Goal: Task Accomplishment & Management: Manage account settings

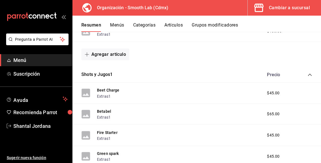
scroll to position [265, 0]
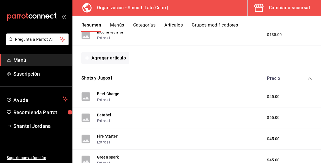
click at [41, 65] on link "Menú" at bounding box center [36, 60] width 72 height 12
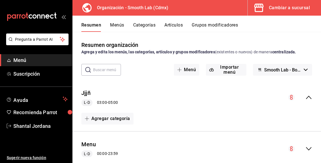
scroll to position [23, 0]
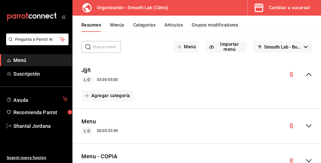
click at [311, 124] on icon "collapse-menu-row" at bounding box center [308, 125] width 7 height 7
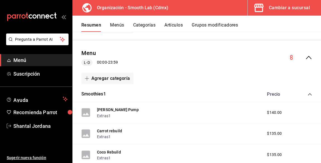
click at [291, 56] on icon "collapse-menu-row" at bounding box center [291, 56] width 1 height 1
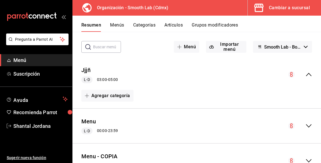
click at [306, 123] on icon "collapse-menu-row" at bounding box center [308, 125] width 7 height 7
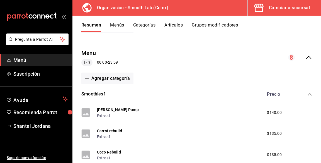
click at [294, 61] on div "Menu L-D 00:00 - 23:59" at bounding box center [196, 58] width 248 height 26
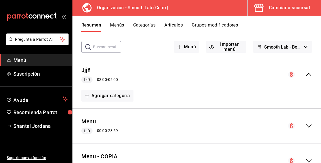
click at [119, 24] on button "Menús" at bounding box center [117, 26] width 14 height 9
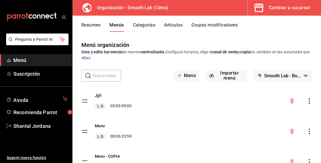
click at [309, 132] on icon "actions" at bounding box center [309, 131] width 6 height 6
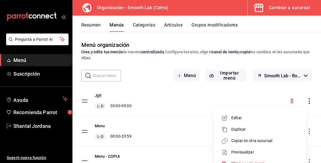
click at [254, 141] on span "Copiar en otra sucursal" at bounding box center [265, 140] width 68 height 6
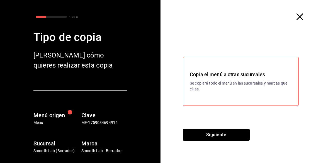
click at [254, 92] on p "Se copiará todo el menú en las sucursales y marcas que elijas." at bounding box center [241, 86] width 102 height 12
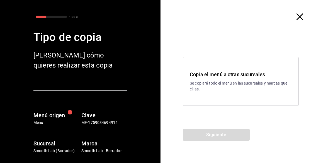
click at [255, 92] on p "Se copiará todo el menú en las sucursales y marcas que elijas." at bounding box center [241, 86] width 102 height 12
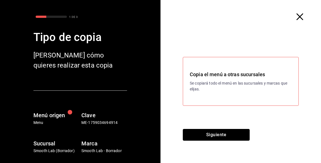
click at [234, 140] on button "Siguiente" at bounding box center [216, 135] width 67 height 12
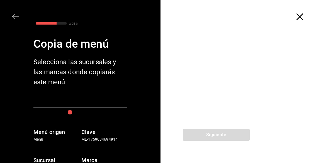
click at [268, 101] on div at bounding box center [240, 80] width 160 height 95
click at [280, 117] on div at bounding box center [240, 80] width 160 height 95
click at [269, 90] on div at bounding box center [240, 80] width 160 height 95
click at [269, 127] on div at bounding box center [240, 80] width 160 height 95
click at [271, 129] on div at bounding box center [240, 80] width 160 height 95
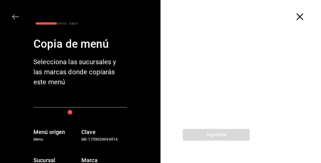
click at [280, 120] on div at bounding box center [240, 80] width 160 height 95
click at [280, 129] on div at bounding box center [240, 80] width 160 height 95
click at [279, 128] on div at bounding box center [240, 80] width 160 height 95
click at [278, 120] on div at bounding box center [240, 80] width 160 height 95
click at [269, 109] on div at bounding box center [240, 80] width 160 height 95
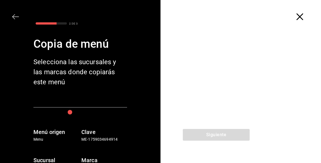
click at [267, 102] on div at bounding box center [240, 80] width 160 height 95
click at [275, 100] on div at bounding box center [240, 80] width 160 height 95
click at [279, 87] on div at bounding box center [240, 80] width 160 height 95
click at [268, 102] on div at bounding box center [240, 80] width 160 height 95
click at [277, 129] on div at bounding box center [240, 80] width 160 height 95
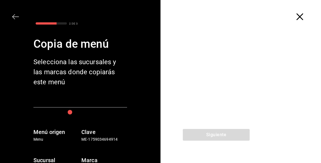
click at [302, 15] on icon "button" at bounding box center [299, 16] width 7 height 7
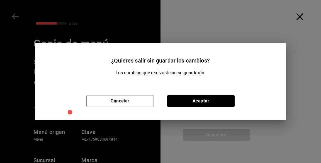
click at [222, 100] on button "Aceptar" at bounding box center [200, 101] width 67 height 12
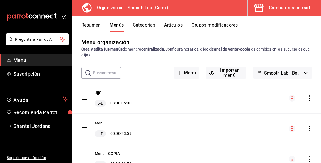
scroll to position [3, 0]
click at [287, 8] on div "Cambiar a sucursal" at bounding box center [289, 8] width 41 height 8
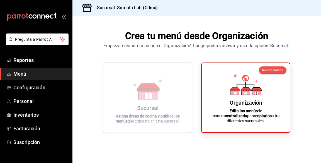
click at [177, 124] on div "Sucursal Asigna áreas de cocina y publica los menús que copiaste en esta sucurs…" at bounding box center [147, 97] width 75 height 61
click at [46, 88] on span "Configuración" at bounding box center [40, 87] width 54 height 8
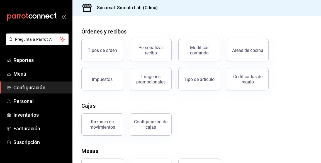
click at [38, 74] on span "Menú" at bounding box center [40, 74] width 54 height 8
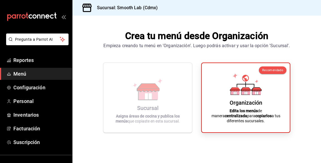
click at [143, 100] on icon at bounding box center [147, 94] width 19 height 12
click at [144, 99] on icon at bounding box center [147, 96] width 7 height 6
click at [160, 100] on icon at bounding box center [148, 89] width 32 height 22
click at [236, 92] on icon at bounding box center [246, 84] width 32 height 22
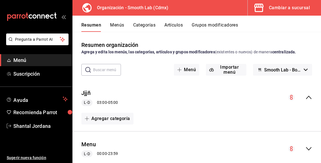
click at [117, 26] on button "Menús" at bounding box center [117, 26] width 14 height 9
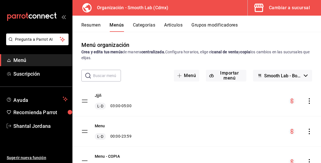
scroll to position [3, 0]
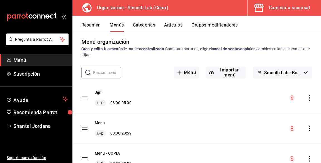
click at [303, 124] on div "Menu L-D 00:00 - 23:59" at bounding box center [196, 128] width 248 height 30
click at [309, 129] on icon "actions" at bounding box center [309, 128] width 6 height 6
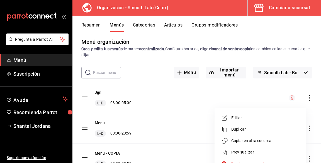
click at [265, 139] on span "Copiar en otra sucursal" at bounding box center [265, 140] width 68 height 6
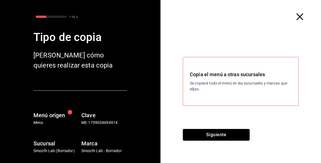
click at [207, 140] on button "Siguiente" at bounding box center [216, 135] width 67 height 12
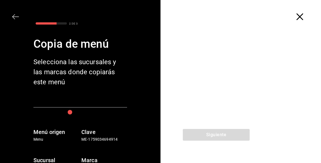
click at [269, 51] on div at bounding box center [240, 80] width 160 height 95
click at [262, 59] on div at bounding box center [240, 80] width 160 height 95
click at [218, 114] on div at bounding box center [240, 80] width 160 height 95
click at [211, 159] on div "Siguiente" at bounding box center [215, 146] width 111 height 34
click at [239, 70] on div at bounding box center [240, 80] width 160 height 95
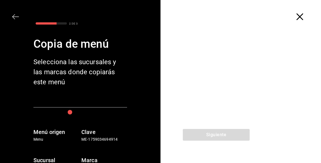
click at [278, 74] on div at bounding box center [240, 80] width 160 height 95
click at [254, 106] on div at bounding box center [240, 80] width 160 height 95
click at [302, 17] on icon "button" at bounding box center [299, 16] width 7 height 7
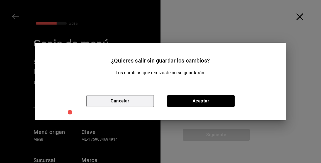
click at [138, 107] on button "Cancelar" at bounding box center [119, 101] width 67 height 12
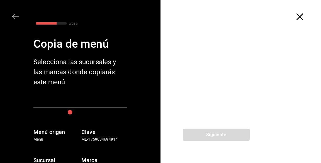
click at [228, 110] on div at bounding box center [240, 80] width 160 height 95
click at [211, 129] on div at bounding box center [240, 80] width 160 height 95
click at [209, 77] on div at bounding box center [240, 80] width 160 height 95
click at [205, 129] on div at bounding box center [240, 80] width 160 height 95
click at [8, 19] on div "2 DE 3 Copia de menú Selecciona las sucursales y las marcas donde copiarás este…" at bounding box center [80, 81] width 160 height 163
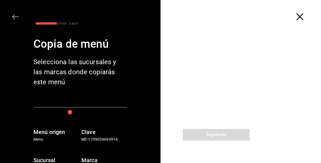
click at [13, 16] on icon "button" at bounding box center [13, 16] width 3 height 5
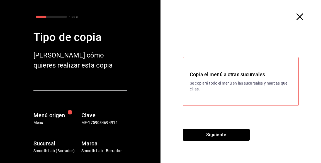
click at [244, 92] on p "Se copiará todo el menú en las sucursales y marcas que elijas." at bounding box center [241, 86] width 102 height 12
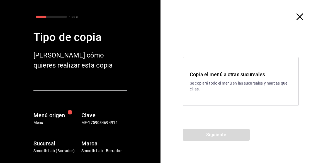
click at [232, 105] on div "Copia el menú a otras sucursales Se copiará todo el menú en las sucursales y ma…" at bounding box center [241, 81] width 116 height 49
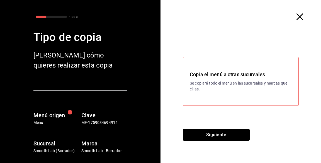
click at [224, 140] on button "Siguiente" at bounding box center [216, 135] width 67 height 12
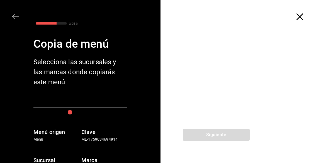
click at [224, 162] on div "Siguiente" at bounding box center [215, 146] width 111 height 34
click at [217, 160] on div "Siguiente" at bounding box center [215, 146] width 111 height 34
click at [69, 114] on div "button" at bounding box center [70, 112] width 12 height 12
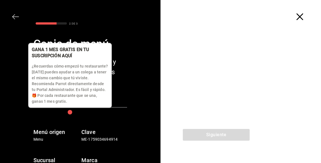
click at [66, 114] on div "button" at bounding box center [70, 112] width 18 height 18
click at [65, 109] on div "button" at bounding box center [70, 112] width 14 height 14
click at [71, 116] on div "button" at bounding box center [70, 112] width 16 height 16
click at [68, 115] on div "button" at bounding box center [70, 112] width 18 height 18
click at [68, 115] on div "button" at bounding box center [70, 112] width 11 height 11
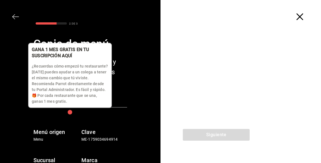
click at [64, 101] on p "¿Recuerdas cómo empezó tu restaurante? [DATE] puedes ayudar a un colega a tener…" at bounding box center [70, 83] width 76 height 41
click at [59, 93] on p "¿Recuerdas cómo empezó tu restaurante? [DATE] puedes ayudar a un colega a tener…" at bounding box center [70, 83] width 76 height 41
click at [36, 59] on div "¿Recuerdas cómo empezó tu restaurante? [DATE] puedes ayudar a un colega a tener…" at bounding box center [70, 81] width 76 height 45
click at [89, 116] on div "Menú origen Menu Clave ME-1759034694914" at bounding box center [72, 127] width 109 height 30
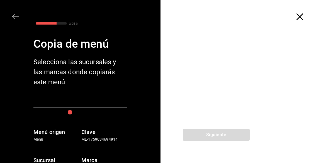
click at [18, 18] on icon "button" at bounding box center [15, 16] width 7 height 7
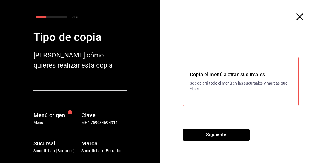
click at [227, 140] on button "Siguiente" at bounding box center [216, 135] width 67 height 12
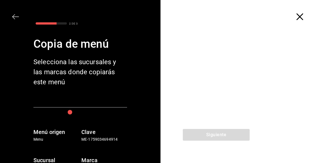
click at [215, 76] on div at bounding box center [240, 80] width 160 height 95
click at [276, 91] on div at bounding box center [240, 80] width 160 height 95
click at [17, 16] on icon "button" at bounding box center [15, 16] width 7 height 7
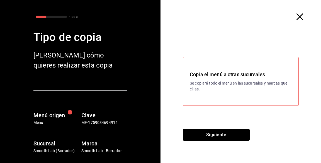
click at [212, 140] on button "Siguiente" at bounding box center [216, 135] width 67 height 12
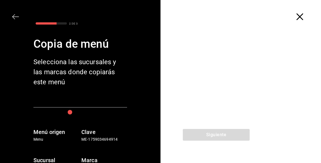
click at [220, 161] on div "Siguiente" at bounding box center [215, 146] width 111 height 34
click at [230, 162] on div "Siguiente" at bounding box center [215, 146] width 111 height 34
click at [15, 17] on icon "button" at bounding box center [15, 16] width 7 height 7
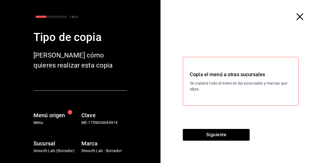
click at [306, 20] on span "button" at bounding box center [302, 16] width 10 height 7
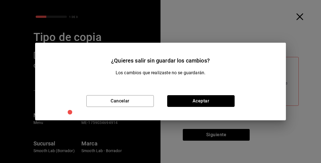
click at [195, 107] on button "Aceptar" at bounding box center [200, 101] width 67 height 12
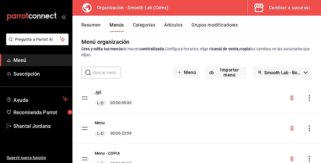
click at [300, 74] on span "Smooth Lab - Borrador" at bounding box center [282, 72] width 37 height 5
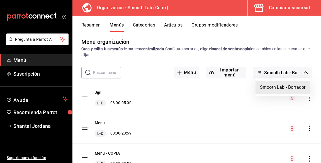
click at [294, 69] on div at bounding box center [160, 81] width 321 height 163
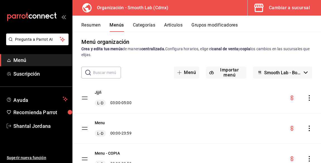
click at [269, 9] on button "Cambiar a sucursal" at bounding box center [281, 8] width 69 height 16
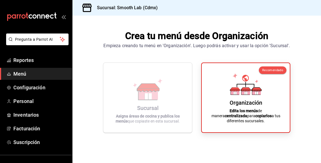
click at [48, 87] on span "Configuración" at bounding box center [40, 87] width 54 height 8
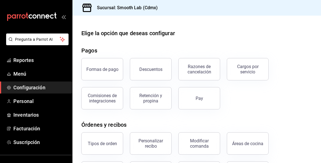
click at [133, 7] on h3 "Sucursal: Smooth Lab (Cdmx)" at bounding box center [124, 7] width 65 height 7
click at [161, 8] on div "Sucursal: Smooth Lab (Cdmx)" at bounding box center [196, 8] width 248 height 16
click at [161, 10] on div "Sucursal: Smooth Lab (Cdmx)" at bounding box center [196, 8] width 248 height 16
click at [31, 72] on span "Menú" at bounding box center [40, 74] width 54 height 8
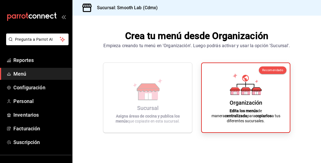
click at [233, 94] on icon at bounding box center [234, 93] width 3 height 3
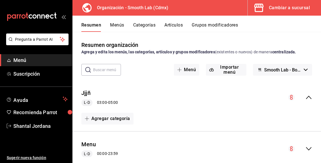
click at [301, 70] on button "Smooth Lab - Borrador" at bounding box center [282, 70] width 59 height 12
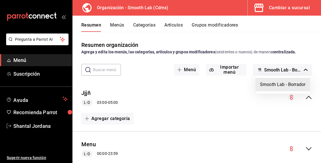
click at [298, 67] on div at bounding box center [160, 81] width 321 height 163
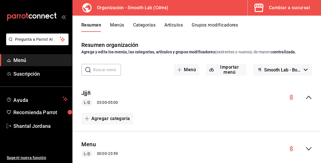
scroll to position [23, 0]
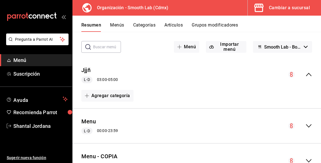
click at [312, 128] on div "Menu L-D 00:00 - 23:59" at bounding box center [196, 126] width 248 height 26
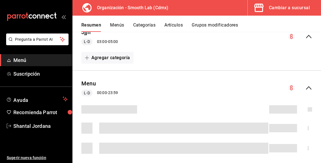
scroll to position [61, 0]
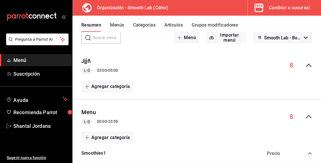
click at [306, 117] on icon "collapse-menu-row" at bounding box center [308, 116] width 7 height 7
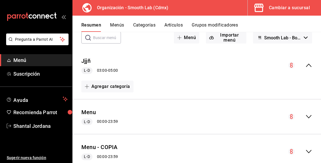
scroll to position [23, 0]
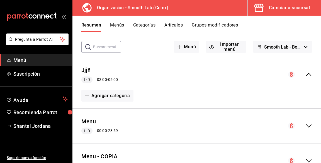
click at [120, 27] on button "Menús" at bounding box center [117, 26] width 14 height 9
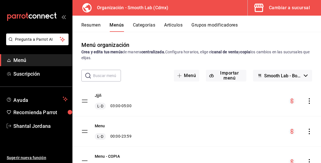
scroll to position [3, 0]
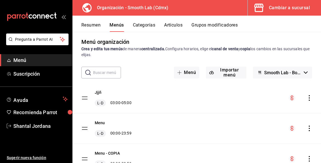
click at [295, 131] on div "menu-maker-table" at bounding box center [299, 128] width 23 height 7
click at [309, 129] on icon "actions" at bounding box center [309, 128] width 6 height 6
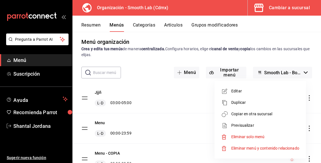
click at [272, 116] on span "Copiar en otra sucursal" at bounding box center [265, 114] width 68 height 6
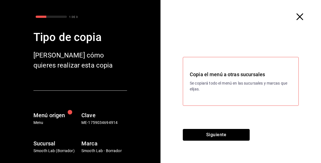
click at [235, 135] on button "Siguiente" at bounding box center [216, 135] width 67 height 12
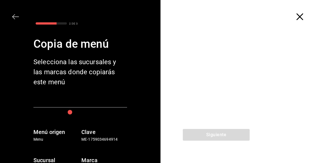
click at [97, 142] on div "Sucursal Smooth Lab (Borrador) Marca Smooth Lab - Borrador" at bounding box center [72, 155] width 109 height 30
click at [95, 159] on h6 "Marca" at bounding box center [104, 159] width 46 height 9
click at [200, 136] on div "Siguiente" at bounding box center [215, 146] width 111 height 34
click at [235, 90] on div at bounding box center [240, 80] width 160 height 95
click at [244, 63] on div at bounding box center [240, 80] width 160 height 95
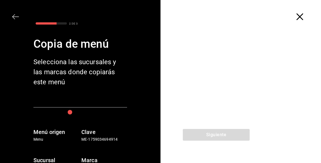
click at [21, 19] on span "button" at bounding box center [18, 16] width 10 height 7
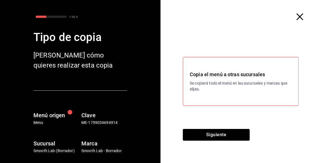
click at [305, 19] on span "button" at bounding box center [302, 16] width 10 height 7
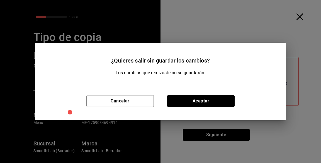
click at [208, 102] on button "Aceptar" at bounding box center [200, 101] width 67 height 12
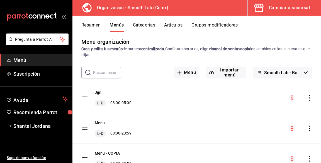
click at [309, 160] on icon "actions" at bounding box center [308, 159] width 1 height 6
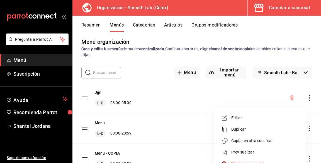
click at [275, 142] on span "Copiar en otra sucursal" at bounding box center [265, 140] width 68 height 6
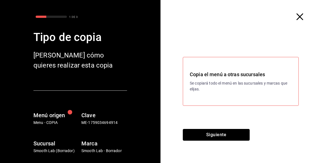
click at [231, 140] on button "Siguiente" at bounding box center [216, 135] width 67 height 12
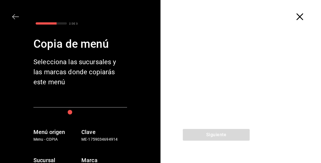
click at [234, 162] on div "Siguiente" at bounding box center [215, 146] width 111 height 34
click at [305, 17] on span "button" at bounding box center [302, 16] width 10 height 7
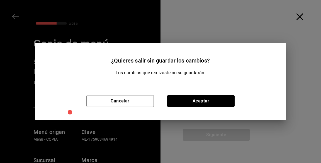
click at [208, 107] on button "Aceptar" at bounding box center [200, 101] width 67 height 12
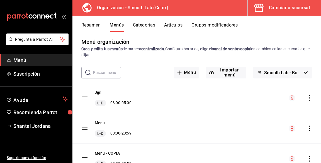
click at [218, 27] on button "Grupos modificadores" at bounding box center [214, 26] width 46 height 9
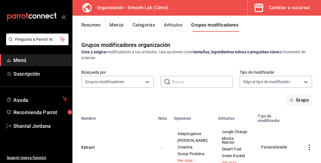
click at [182, 24] on button "Artículos" at bounding box center [173, 26] width 18 height 9
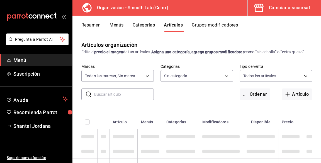
type input "43b18f3e-1ce4-4a2a-9044-325735f74df3"
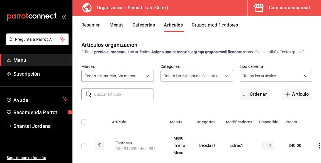
type input "31105dd2-4014-4543-9449-45349bf90033,3ad230e8-6a3f-4a6a-965f-6a8fe0384462,a390a…"
click at [151, 23] on button "Categorías" at bounding box center [143, 26] width 23 height 9
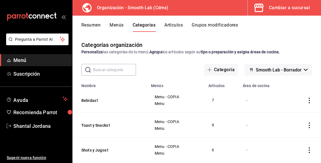
click at [116, 26] on button "Menús" at bounding box center [116, 26] width 14 height 9
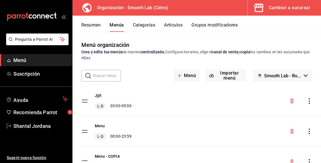
click at [309, 131] on icon "actions" at bounding box center [308, 131] width 1 height 6
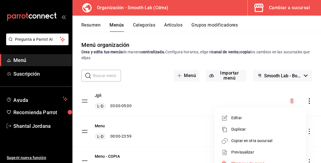
click at [282, 9] on div at bounding box center [160, 81] width 321 height 163
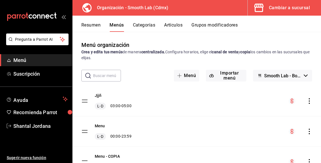
click at [272, 5] on div "Cambiar a sucursal" at bounding box center [289, 8] width 41 height 8
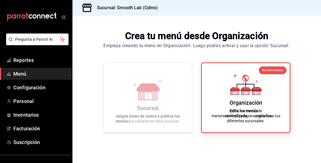
click at [161, 100] on icon at bounding box center [148, 89] width 32 height 22
click at [159, 100] on icon at bounding box center [148, 89] width 32 height 22
click at [160, 100] on icon at bounding box center [148, 89] width 32 height 22
click at [264, 106] on div "Organización Edita los menús de manera centralizada para copiarlos a tus difere…" at bounding box center [245, 97] width 75 height 60
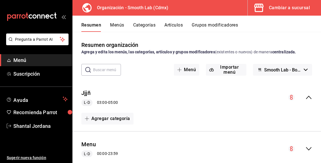
click at [277, 9] on div "Cambiar a sucursal" at bounding box center [289, 8] width 41 height 8
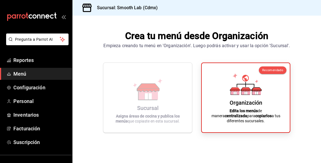
click at [46, 100] on span "Personal" at bounding box center [40, 101] width 54 height 8
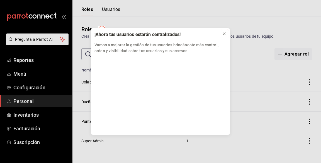
click at [225, 38] on button at bounding box center [224, 33] width 9 height 9
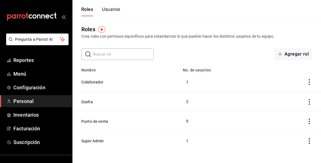
click at [33, 65] on link "Reportes" at bounding box center [36, 60] width 72 height 12
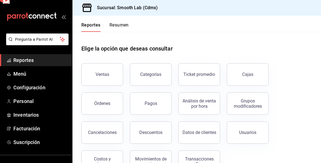
click at [40, 78] on link "Menú" at bounding box center [36, 74] width 72 height 12
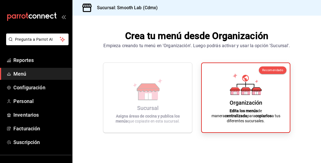
click at [262, 115] on div "Organización Edita los menús de manera centralizada para copiarlos a tus difere…" at bounding box center [245, 97] width 75 height 60
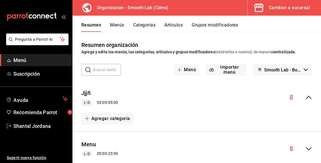
click at [61, 23] on div "mailbox folders" at bounding box center [36, 16] width 72 height 33
click at [65, 18] on icon "open_drawer_menu" at bounding box center [64, 17] width 3 height 4
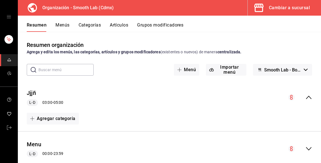
click at [7, 18] on icon "open drawer" at bounding box center [9, 16] width 4 height 4
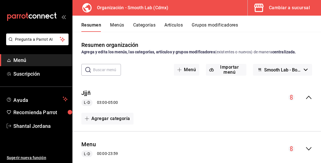
click at [287, 7] on div "Cambiar a sucursal" at bounding box center [289, 8] width 41 height 8
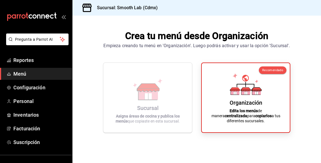
scroll to position [21, 0]
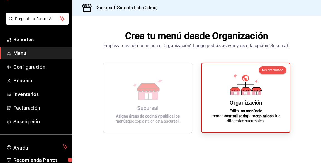
click at [139, 10] on h3 "Sucursal: Smooth Lab (Cdmx)" at bounding box center [124, 7] width 65 height 7
click at [238, 116] on div "Organización Edita los menús de manera centralizada para copiarlos a tus difere…" at bounding box center [245, 97] width 75 height 60
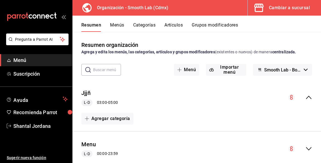
click at [304, 74] on button "Smooth Lab - Borrador" at bounding box center [282, 70] width 59 height 12
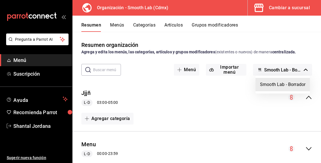
click at [306, 99] on div at bounding box center [160, 81] width 321 height 163
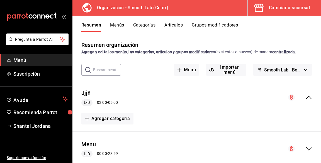
click at [309, 99] on icon "collapse-menu-row" at bounding box center [308, 97] width 7 height 7
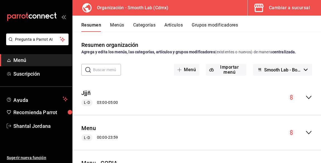
click at [308, 135] on icon "collapse-menu-row" at bounding box center [308, 132] width 7 height 7
click at [302, 69] on button "Smooth Lab - Borrador" at bounding box center [282, 70] width 59 height 12
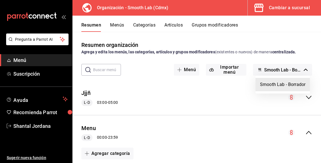
click at [284, 85] on li "Smooth Lab - Borrador" at bounding box center [282, 84] width 54 height 13
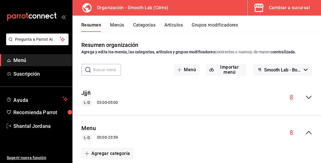
click at [297, 71] on span "Smooth Lab - Borrador" at bounding box center [282, 69] width 37 height 5
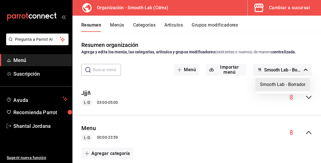
click at [291, 70] on div at bounding box center [160, 81] width 321 height 163
click at [295, 69] on div at bounding box center [160, 81] width 321 height 163
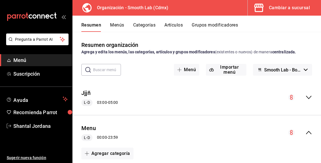
click at [296, 68] on span "Smooth Lab - Borrador" at bounding box center [282, 69] width 37 height 5
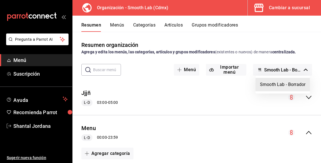
click at [292, 8] on div at bounding box center [160, 81] width 321 height 163
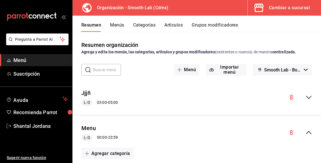
click at [294, 14] on button "Cambiar a sucursal" at bounding box center [281, 8] width 69 height 16
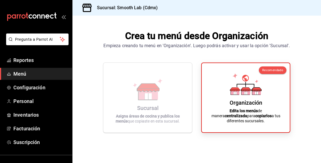
click at [255, 106] on div "Organización" at bounding box center [245, 102] width 33 height 7
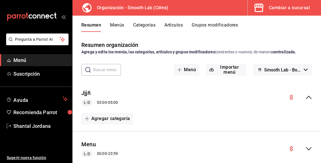
click at [308, 96] on icon "collapse-menu-row" at bounding box center [309, 96] width 6 height 3
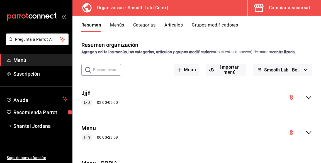
click at [309, 136] on div "Menu L-D 00:00 - 23:59" at bounding box center [196, 132] width 248 height 26
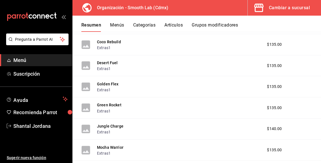
scroll to position [188, 0]
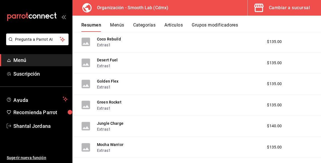
click at [120, 26] on button "Menús" at bounding box center [117, 26] width 14 height 9
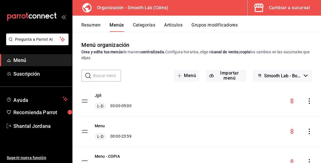
click at [301, 76] on button "Smooth Lab - Borrador" at bounding box center [282, 76] width 59 height 12
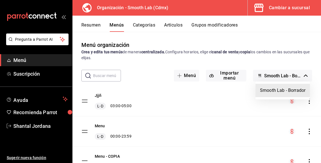
click at [299, 77] on div at bounding box center [160, 81] width 321 height 163
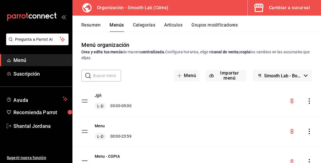
click at [307, 93] on div "Jjjñ L-D 03:00 - 05:00" at bounding box center [196, 101] width 248 height 30
click at [309, 99] on icon "actions" at bounding box center [308, 101] width 1 height 6
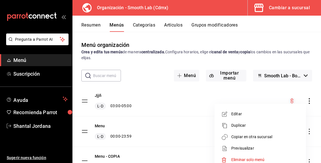
click at [248, 133] on li "Copiar en otra sucursal" at bounding box center [259, 136] width 87 height 11
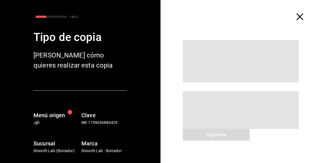
click at [299, 15] on icon "button" at bounding box center [299, 16] width 7 height 7
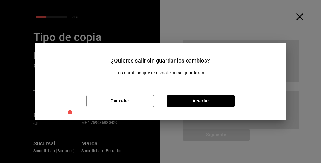
click at [227, 107] on button "Aceptar" at bounding box center [200, 101] width 67 height 12
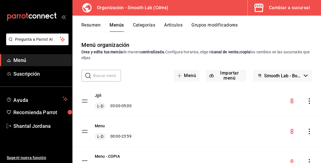
click at [309, 132] on icon "actions" at bounding box center [309, 131] width 6 height 6
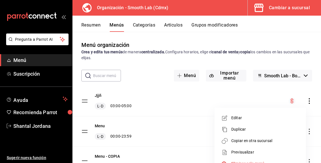
click at [261, 144] on li "Copiar en otra sucursal" at bounding box center [259, 140] width 87 height 11
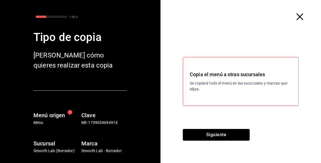
click at [236, 140] on button "Siguiente" at bounding box center [216, 135] width 67 height 12
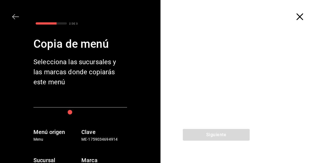
click at [236, 162] on div "Siguiente" at bounding box center [215, 146] width 111 height 34
click at [301, 19] on icon "button" at bounding box center [299, 16] width 7 height 7
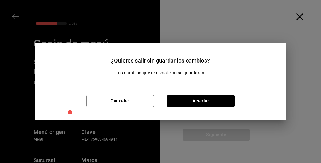
click at [227, 107] on button "Aceptar" at bounding box center [200, 101] width 67 height 12
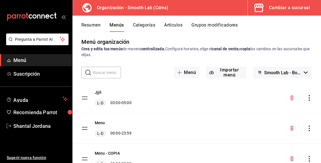
click at [23, 75] on span "Suscripción" at bounding box center [40, 74] width 54 height 8
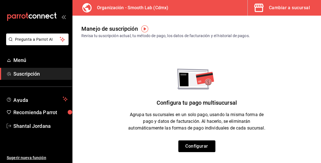
click at [26, 62] on span "Menú" at bounding box center [40, 60] width 54 height 8
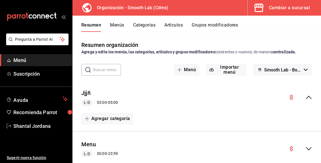
click at [116, 26] on button "Menús" at bounding box center [117, 26] width 14 height 9
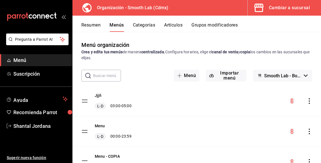
scroll to position [3, 0]
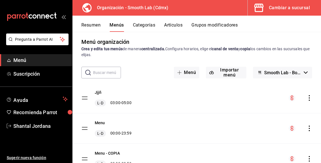
click at [149, 134] on div "Menu L-D 00:00 - 23:59" at bounding box center [196, 128] width 248 height 30
click at [150, 27] on button "Categorías" at bounding box center [144, 26] width 23 height 9
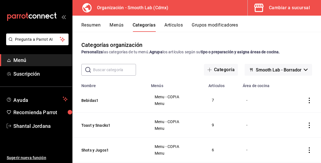
scroll to position [11, 0]
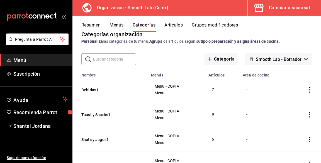
click at [123, 24] on button "Menús" at bounding box center [116, 26] width 14 height 9
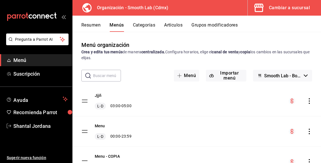
scroll to position [3, 0]
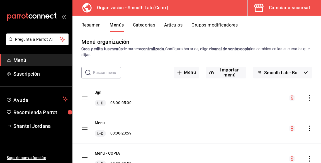
click at [279, 13] on button "Cambiar a sucursal" at bounding box center [281, 8] width 69 height 16
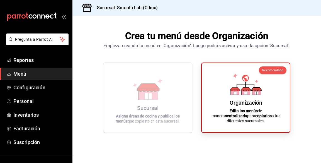
click at [238, 91] on icon at bounding box center [235, 89] width 10 height 4
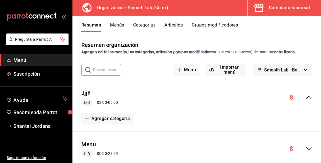
click at [275, 2] on button "Cambiar a sucursal" at bounding box center [281, 8] width 69 height 16
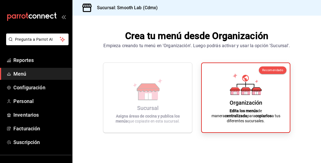
click at [168, 99] on div "Sucursal Asigna áreas de cocina y publica los menús que copiaste en esta sucurs…" at bounding box center [147, 97] width 75 height 61
click at [283, 74] on div "Recomendado" at bounding box center [273, 70] width 28 height 8
